Goal: Transaction & Acquisition: Purchase product/service

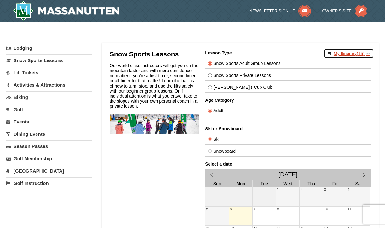
click at [369, 52] on link "My Itinerary (15)" at bounding box center [349, 53] width 50 height 9
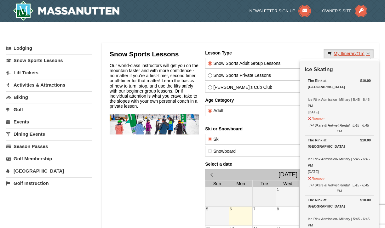
click at [369, 51] on link "My Itinerary (15)" at bounding box center [349, 53] width 50 height 9
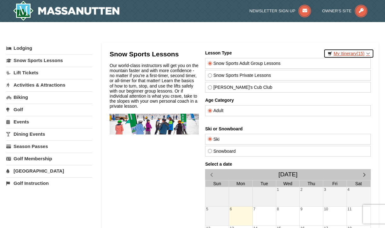
click at [369, 51] on link "My Itinerary (15)" at bounding box center [349, 53] width 50 height 9
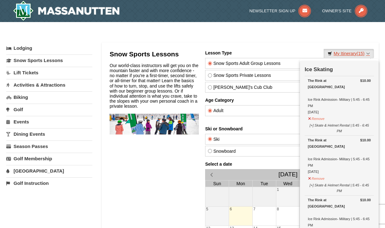
click at [346, 51] on link "My Itinerary (15)" at bounding box center [349, 53] width 50 height 9
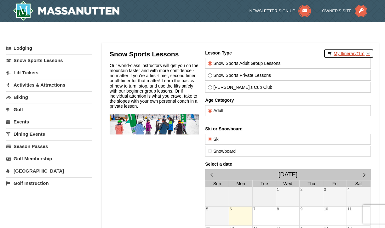
click at [346, 51] on link "My Itinerary (15)" at bounding box center [349, 53] width 50 height 9
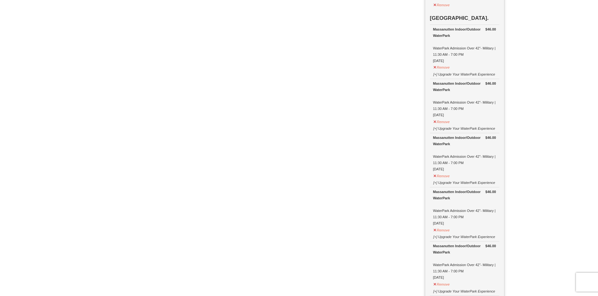
scroll to position [606, 0]
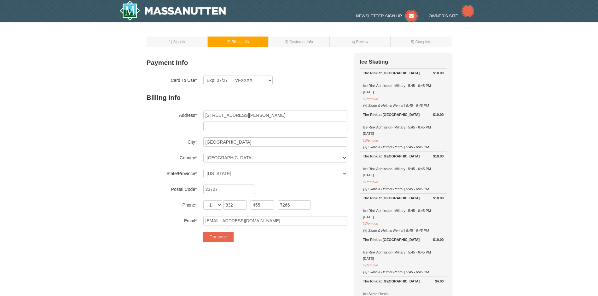
select select "VA"
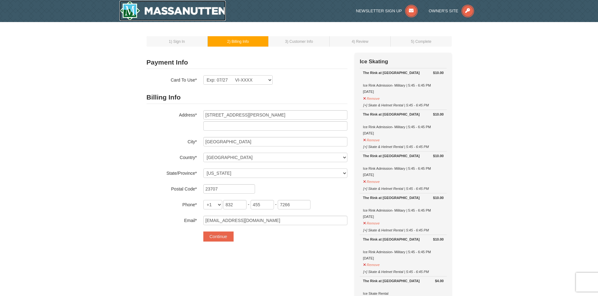
click at [177, 10] on img at bounding box center [173, 11] width 107 height 20
select select "VA"
